Goal: Entertainment & Leisure: Consume media (video, audio)

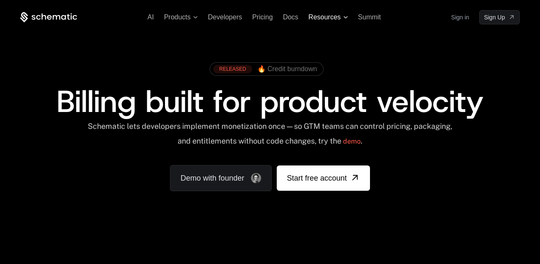
click at [335, 19] on span "Resources" at bounding box center [324, 17] width 32 height 8
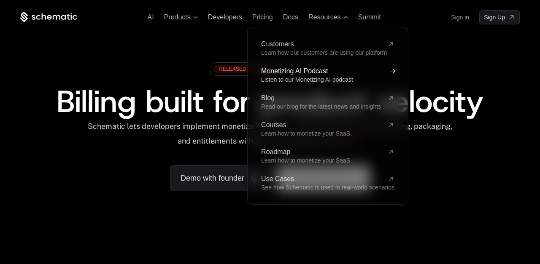
click at [309, 78] on span "Listen to our Monetizing AI podcast" at bounding box center [307, 79] width 92 height 7
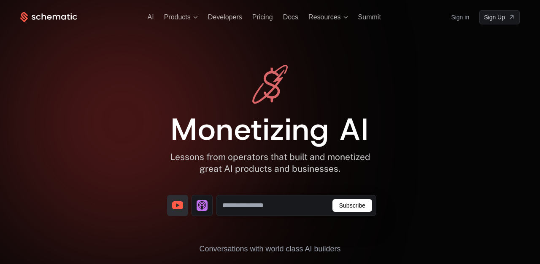
click at [181, 208] on icon "[object Object]" at bounding box center [177, 206] width 11 height 8
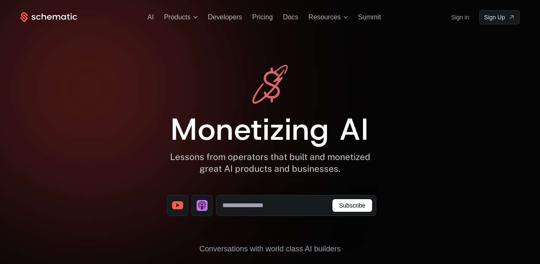
click at [412, 70] on div "Monetizing AI Lessons from operators that built and monetized great AI products…" at bounding box center [269, 180] width 499 height 230
click at [188, 19] on span "Products" at bounding box center [177, 17] width 27 height 8
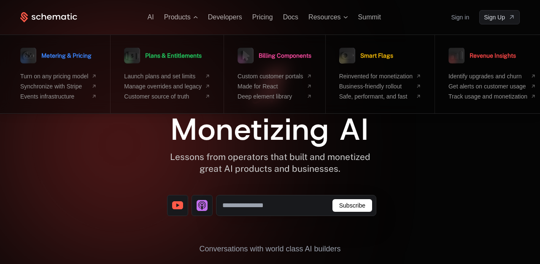
click at [474, 187] on div "Monetizing AI Lessons from operators that built and monetized great AI products…" at bounding box center [269, 180] width 499 height 230
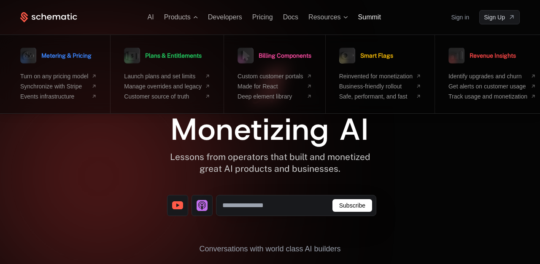
click at [374, 18] on span "Summit" at bounding box center [369, 16] width 23 height 7
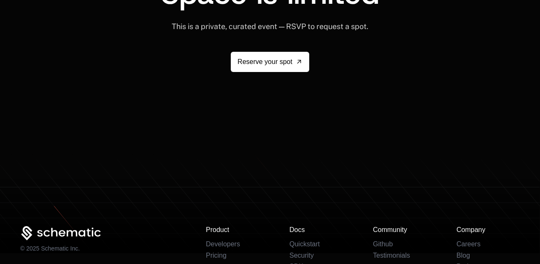
scroll to position [1628, 0]
